Goal: Find contact information: Find contact information

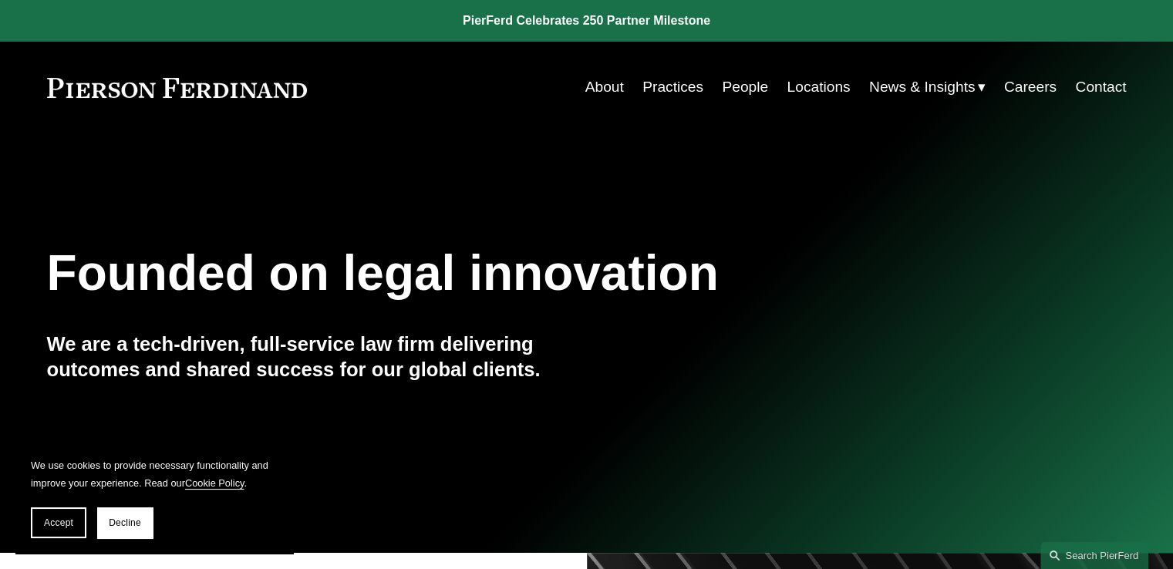
click at [824, 84] on link "Locations" at bounding box center [818, 87] width 63 height 29
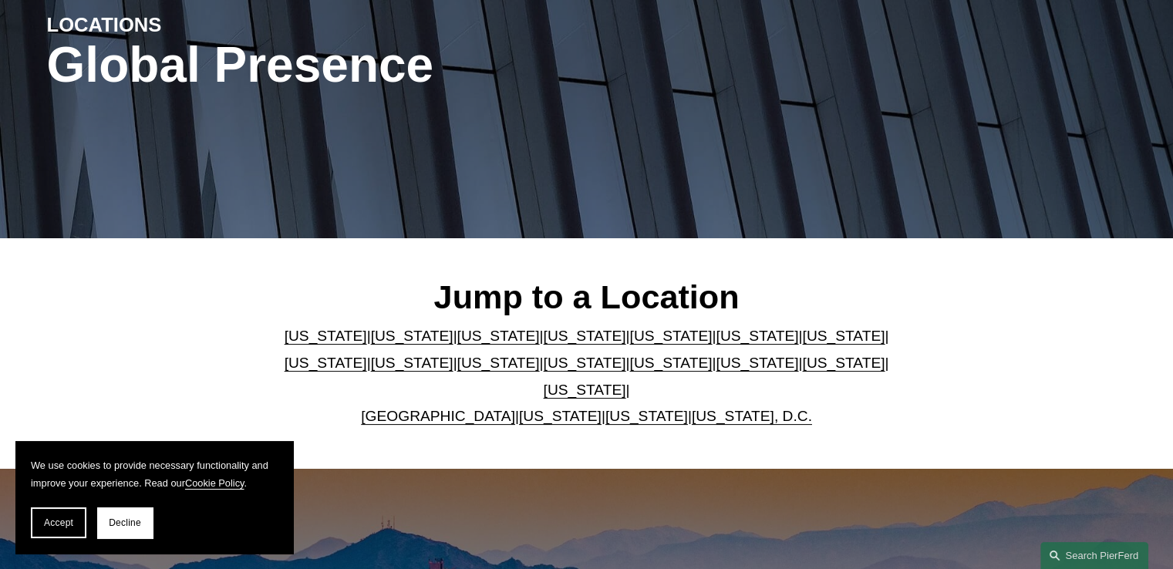
scroll to position [231, 0]
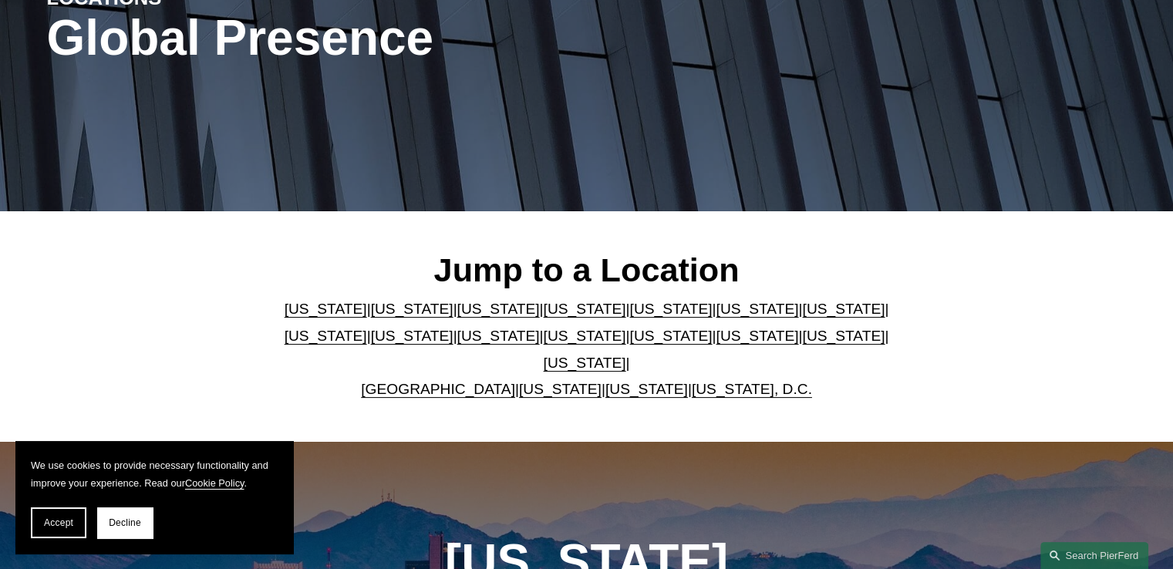
click at [802, 317] on link "[US_STATE]" at bounding box center [843, 309] width 83 height 16
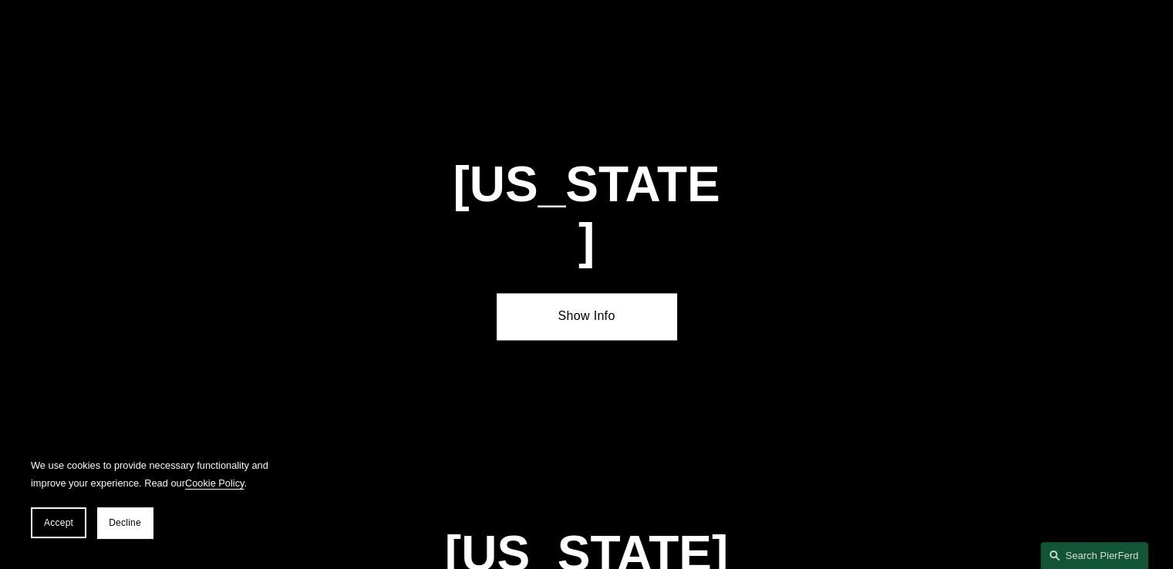
scroll to position [2612, 0]
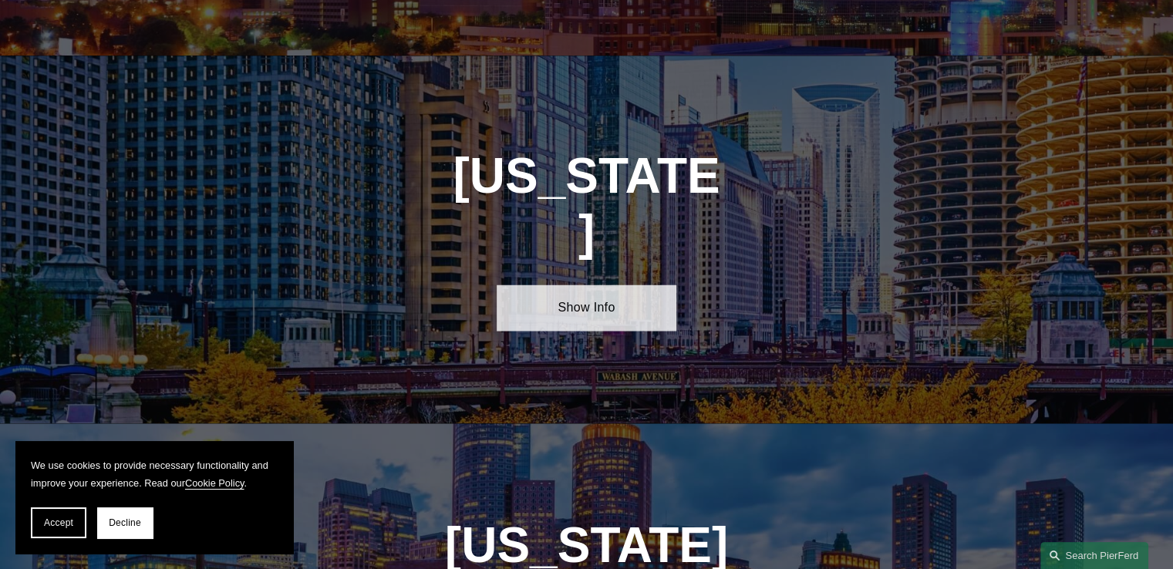
click at [589, 285] on link "Show Info" at bounding box center [587, 308] width 180 height 46
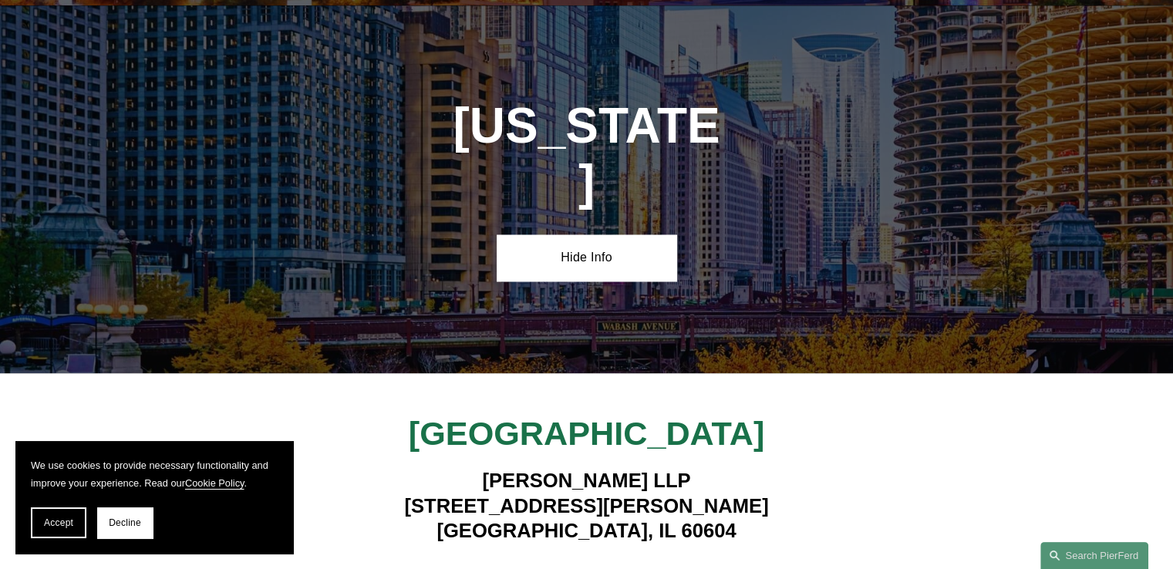
scroll to position [2689, 0]
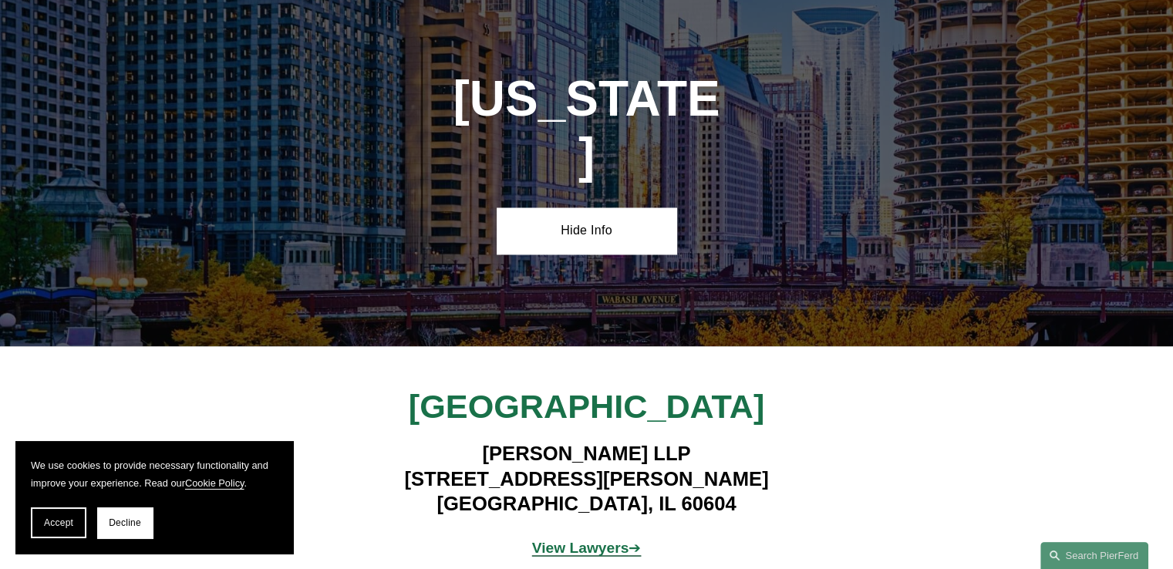
click at [572, 539] on strong "View Lawyers" at bounding box center [580, 547] width 97 height 16
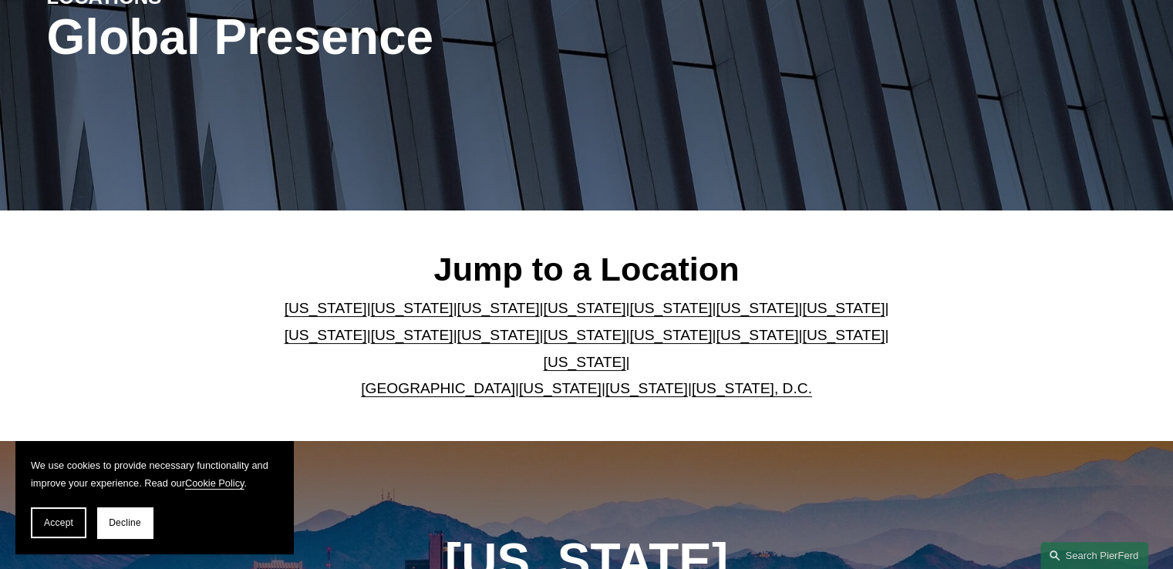
scroll to position [231, 0]
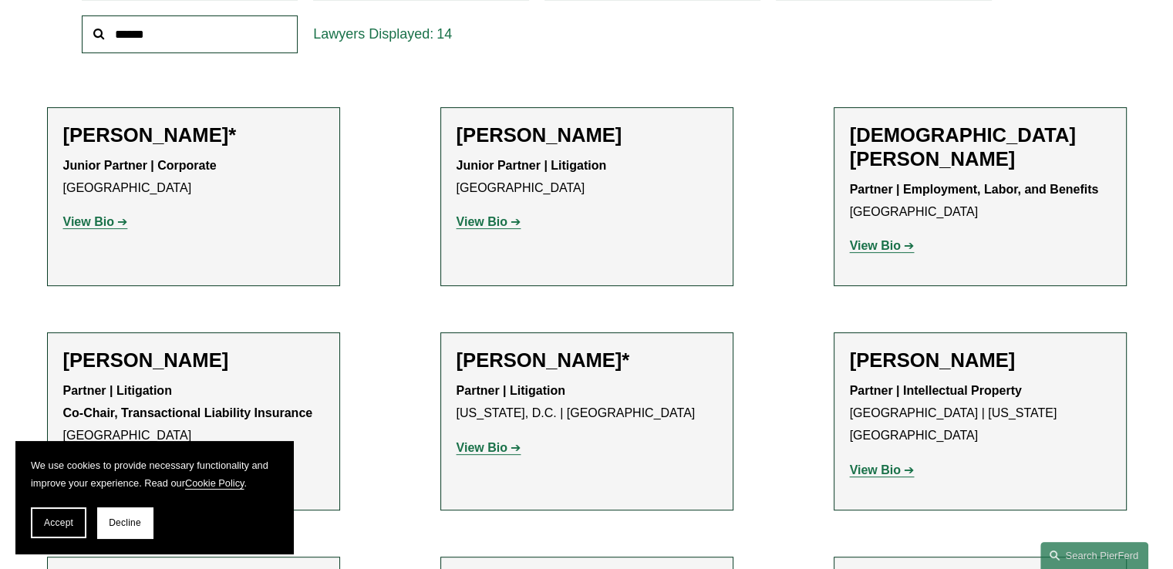
scroll to position [617, 0]
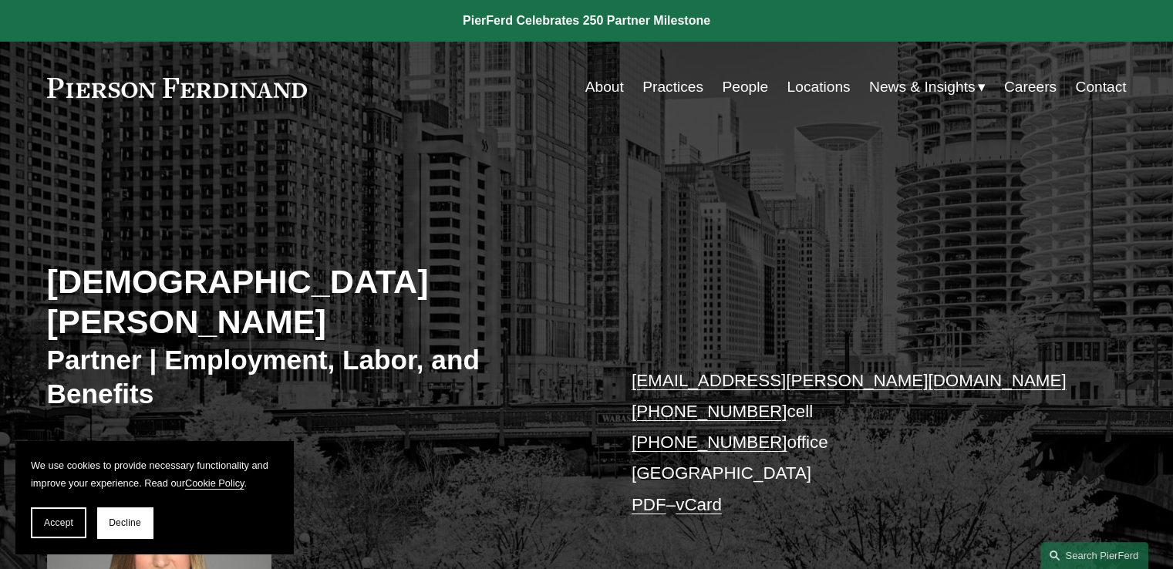
click at [740, 433] on link "+1.314.377.5728" at bounding box center [710, 442] width 156 height 19
